Goal: Task Accomplishment & Management: Manage account settings

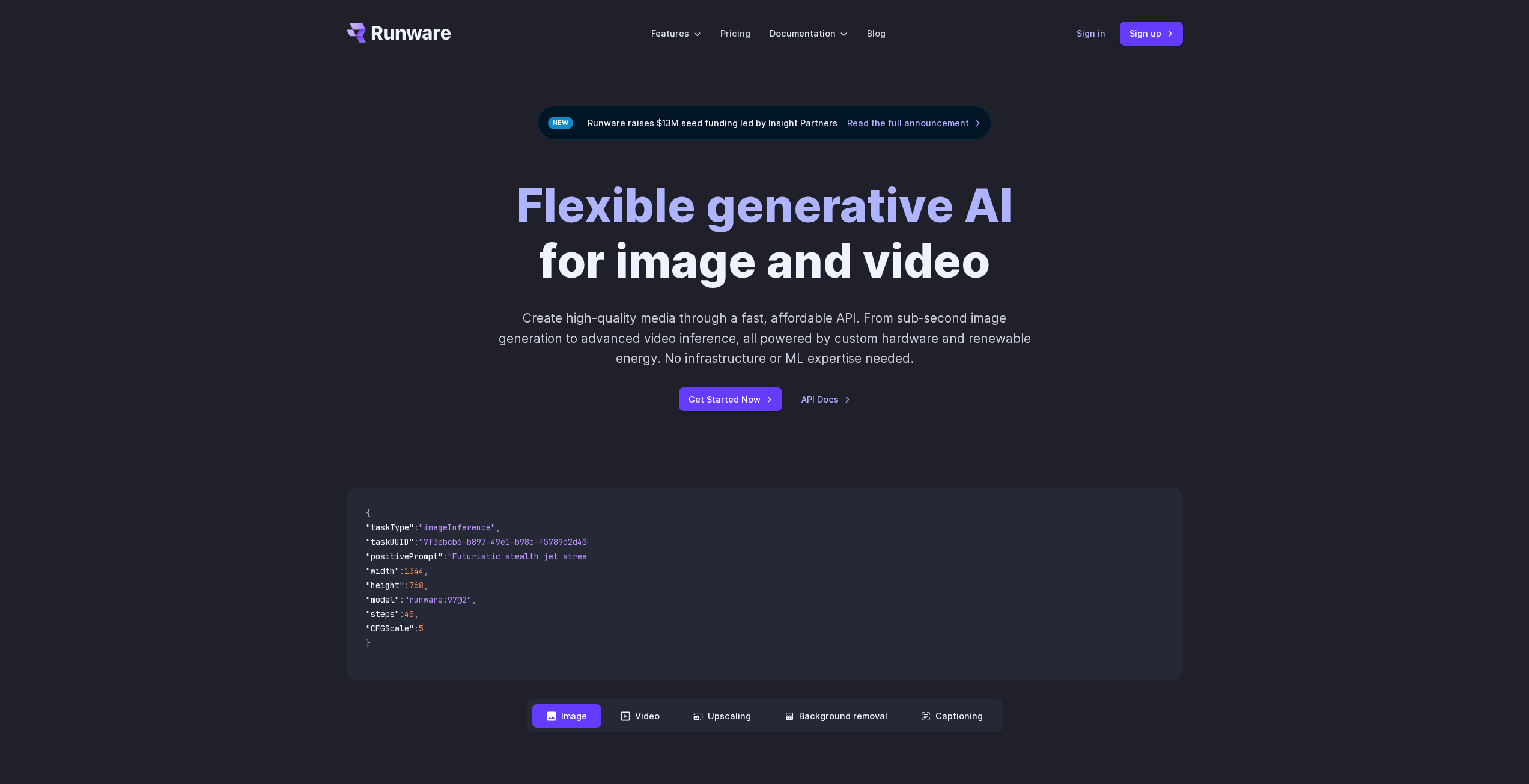
click at [1082, 32] on link "Sign in" at bounding box center [1091, 33] width 29 height 14
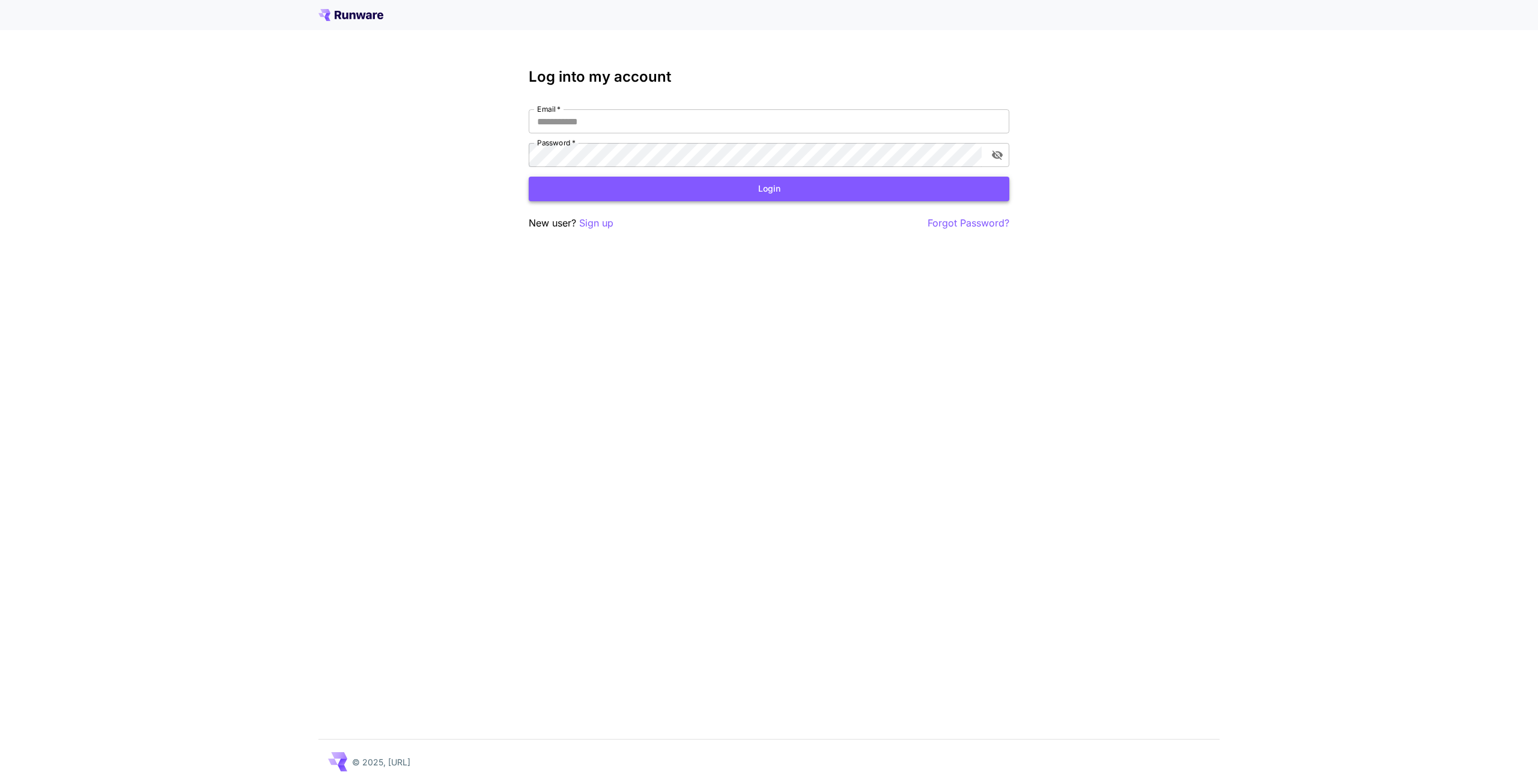
type input "**********"
click at [861, 197] on button "Login" at bounding box center [769, 189] width 481 height 25
